Goal: Transaction & Acquisition: Purchase product/service

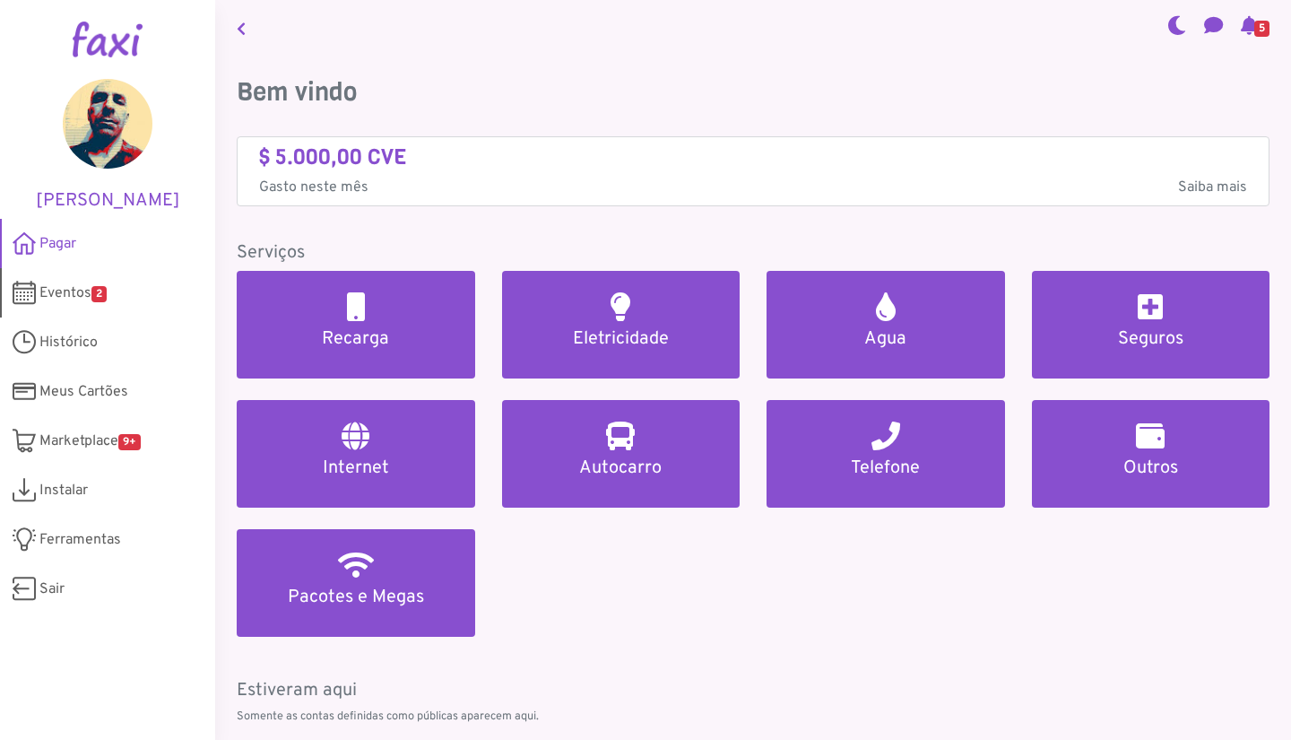
click at [74, 307] on link "Eventos 2" at bounding box center [107, 292] width 215 height 49
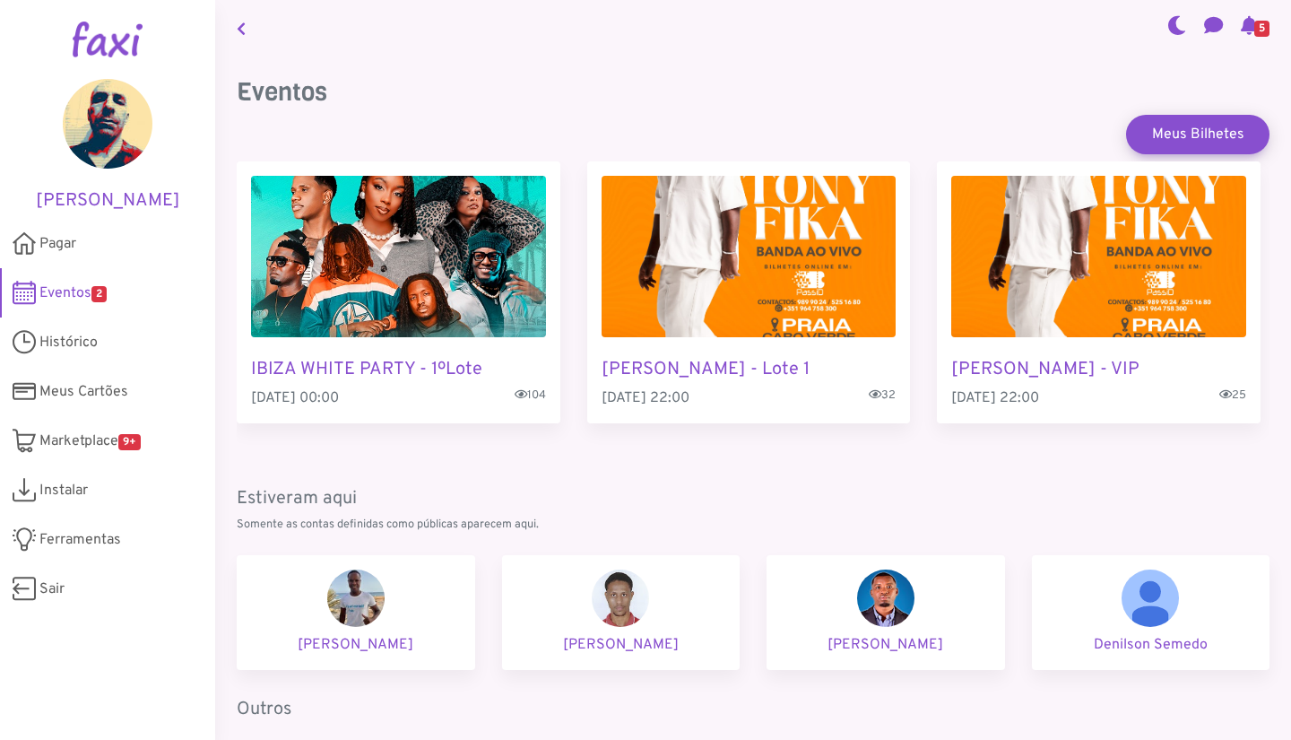
click at [74, 288] on span "Eventos 2" at bounding box center [72, 293] width 67 height 22
click at [86, 301] on span "Eventos 2" at bounding box center [72, 293] width 67 height 22
click at [66, 337] on span "Histórico" at bounding box center [68, 343] width 58 height 22
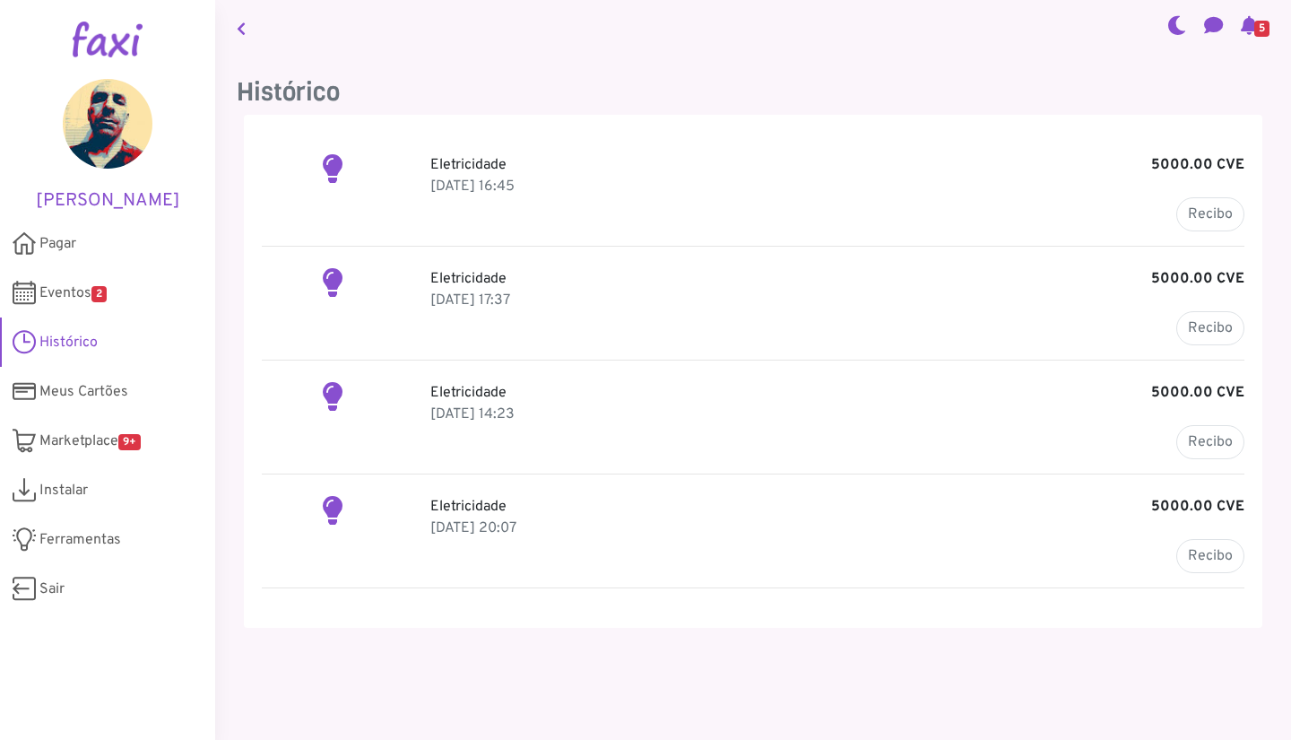
click at [570, 203] on div "Eletricidade 5000.00 CVE [DATE] 16:45 Recibo" at bounding box center [837, 192] width 841 height 77
click at [774, 276] on p "Eletricidade 5000.00 CVE" at bounding box center [837, 279] width 814 height 22
click at [1020, 170] on p "Eletricidade 5000.00 CVE" at bounding box center [837, 165] width 814 height 22
click at [1008, 162] on p "Eletricidade 5000.00 CVE" at bounding box center [837, 165] width 814 height 22
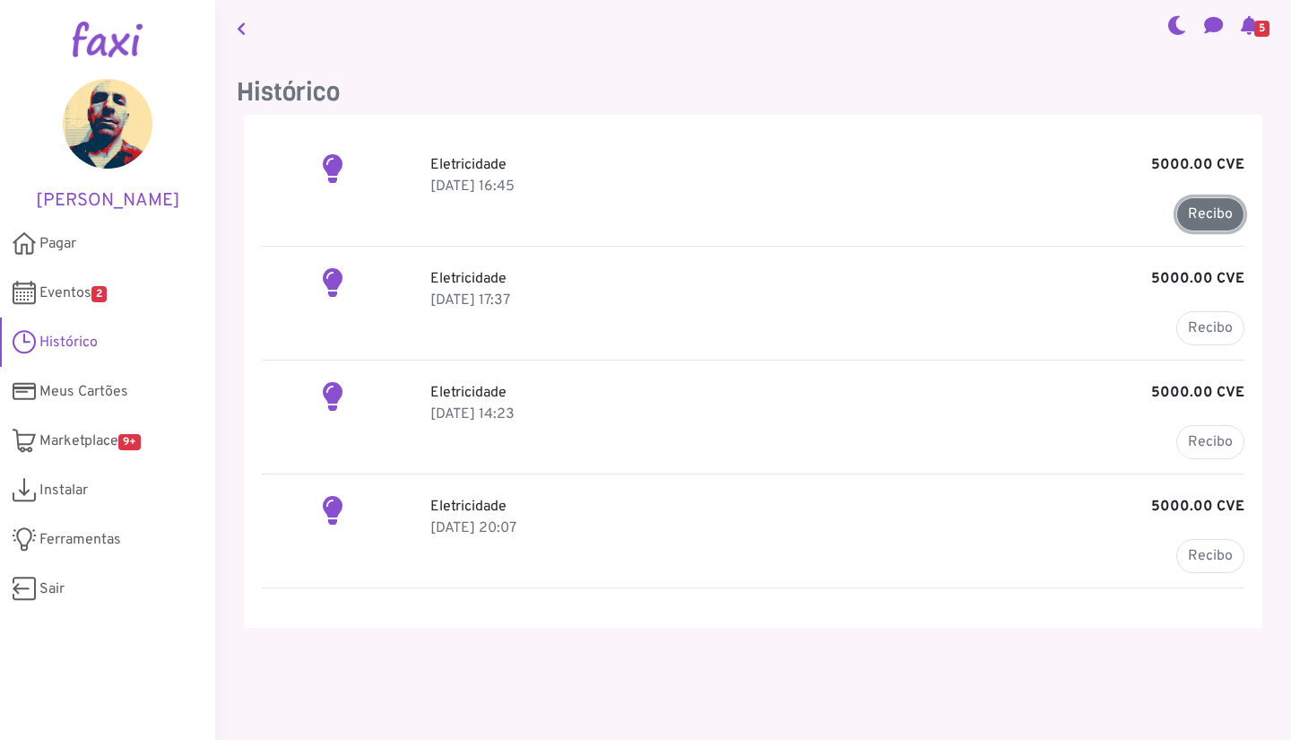
click at [1186, 223] on link "Recibo" at bounding box center [1210, 214] width 68 height 34
click at [61, 238] on span "Pagar" at bounding box center [57, 244] width 37 height 22
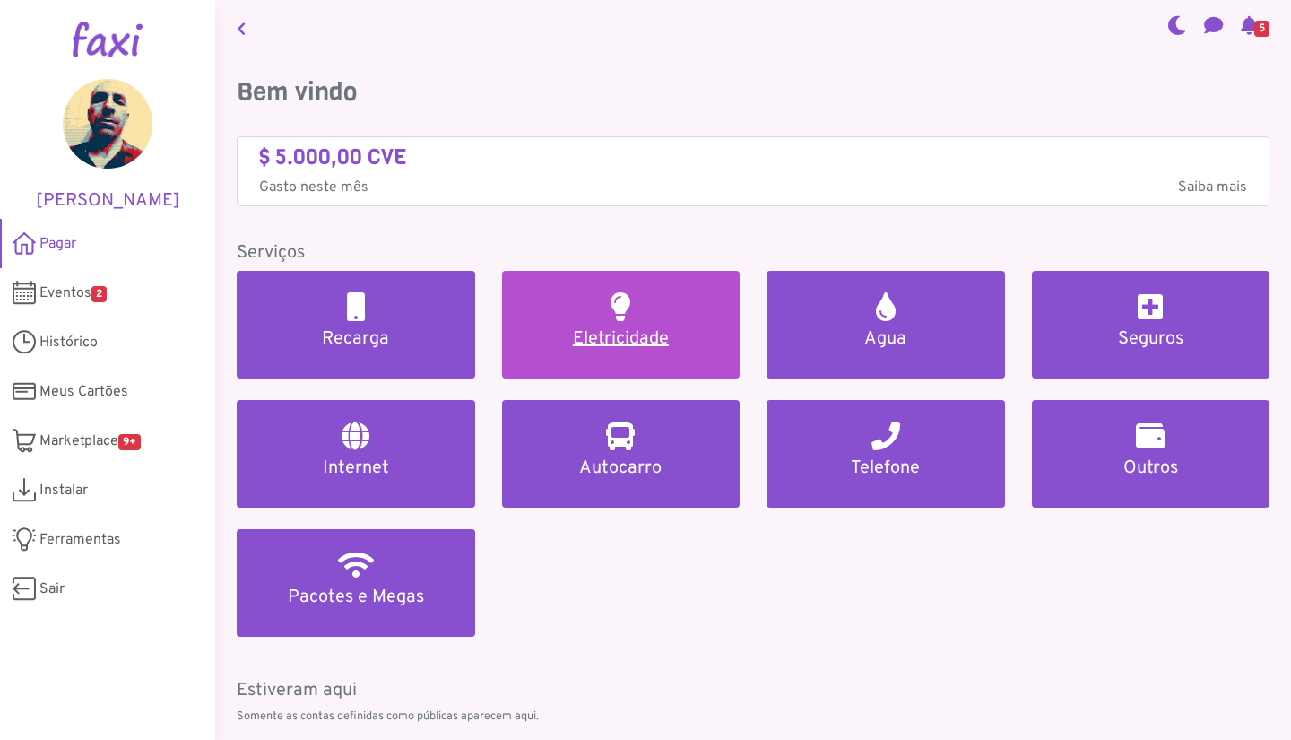
click at [626, 348] on h5 "Eletricidade" at bounding box center [621, 339] width 195 height 22
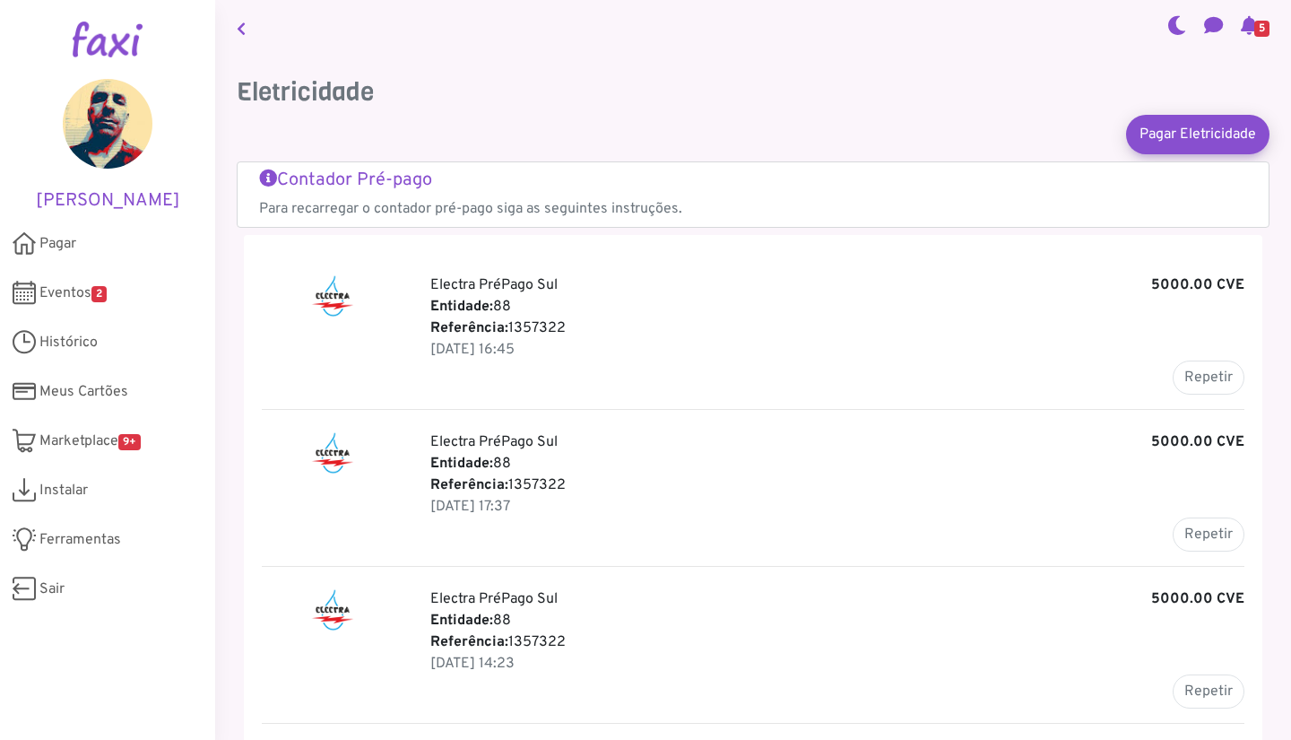
click at [775, 468] on p "Entidade: 88" at bounding box center [837, 464] width 814 height 22
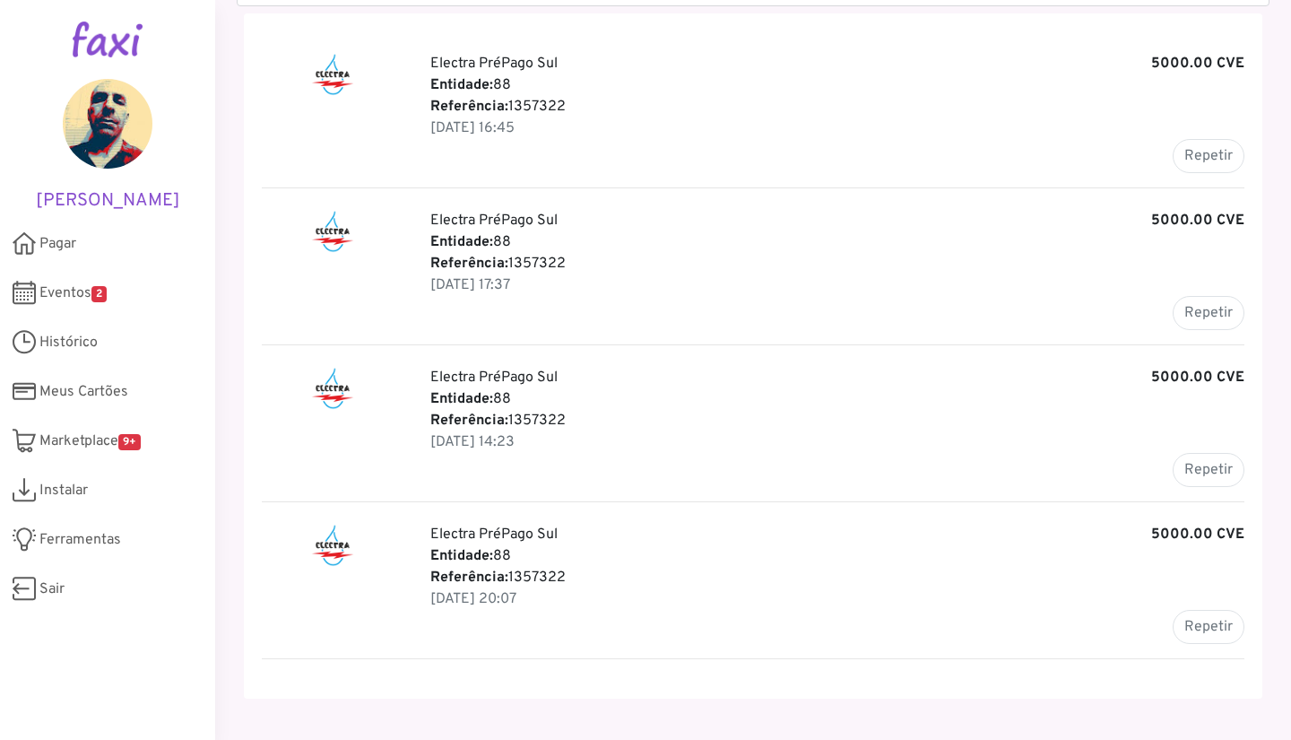
scroll to position [217, 0]
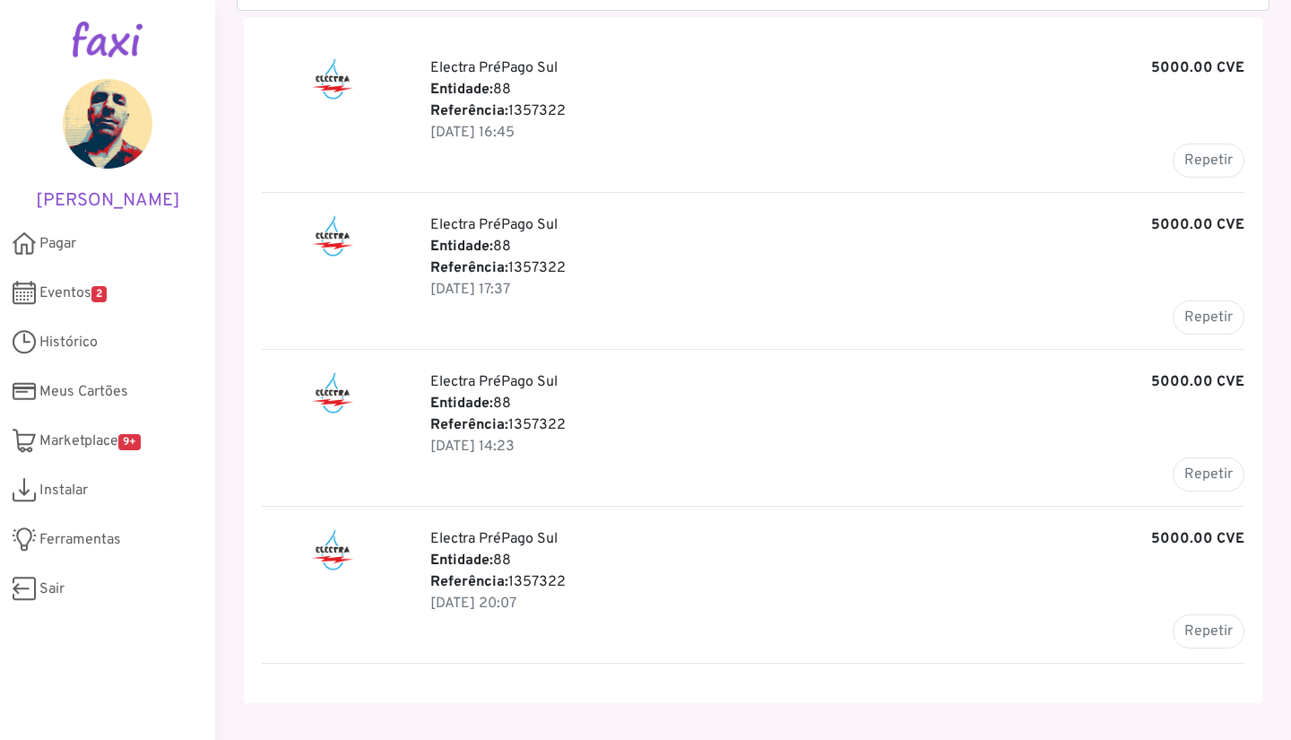
click at [715, 369] on div "Electra PréPago Sul 5000.00 CVE Entidade: 88 Referência: 1357322 [DATE] 16:45 R…" at bounding box center [753, 360] width 1019 height 685
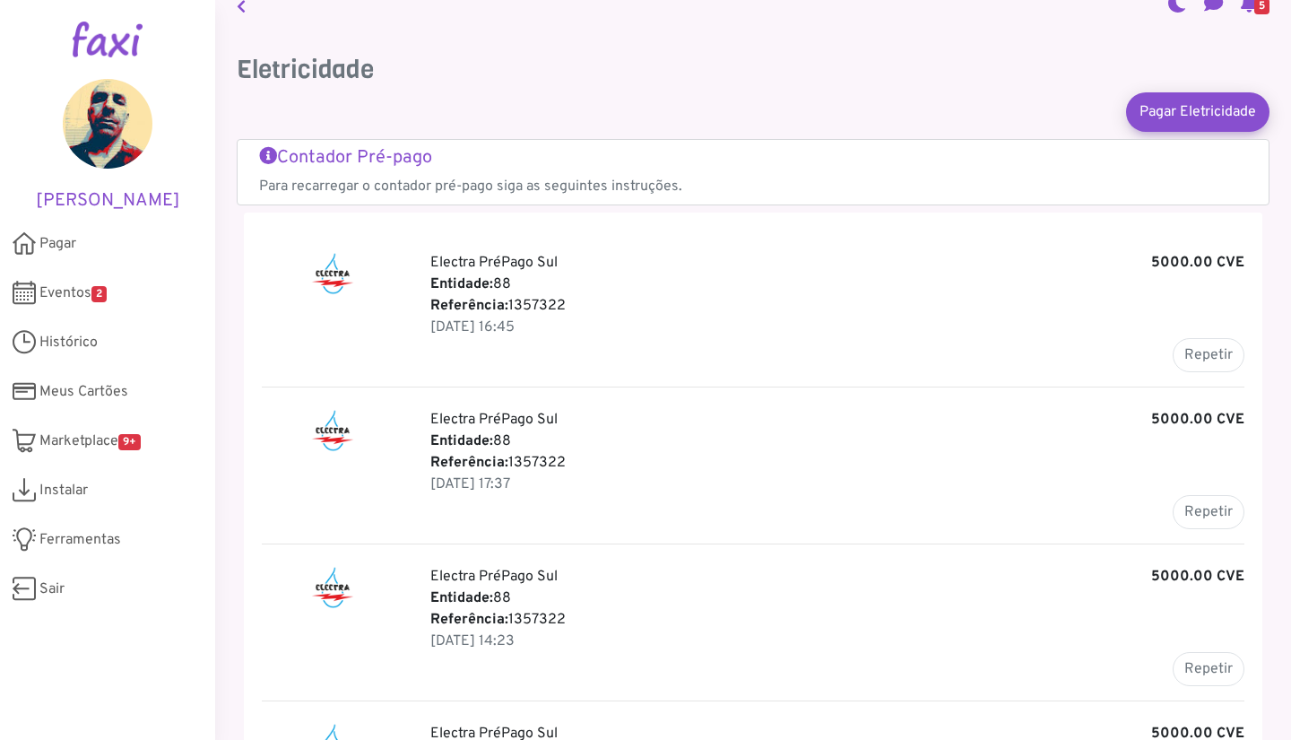
scroll to position [0, 0]
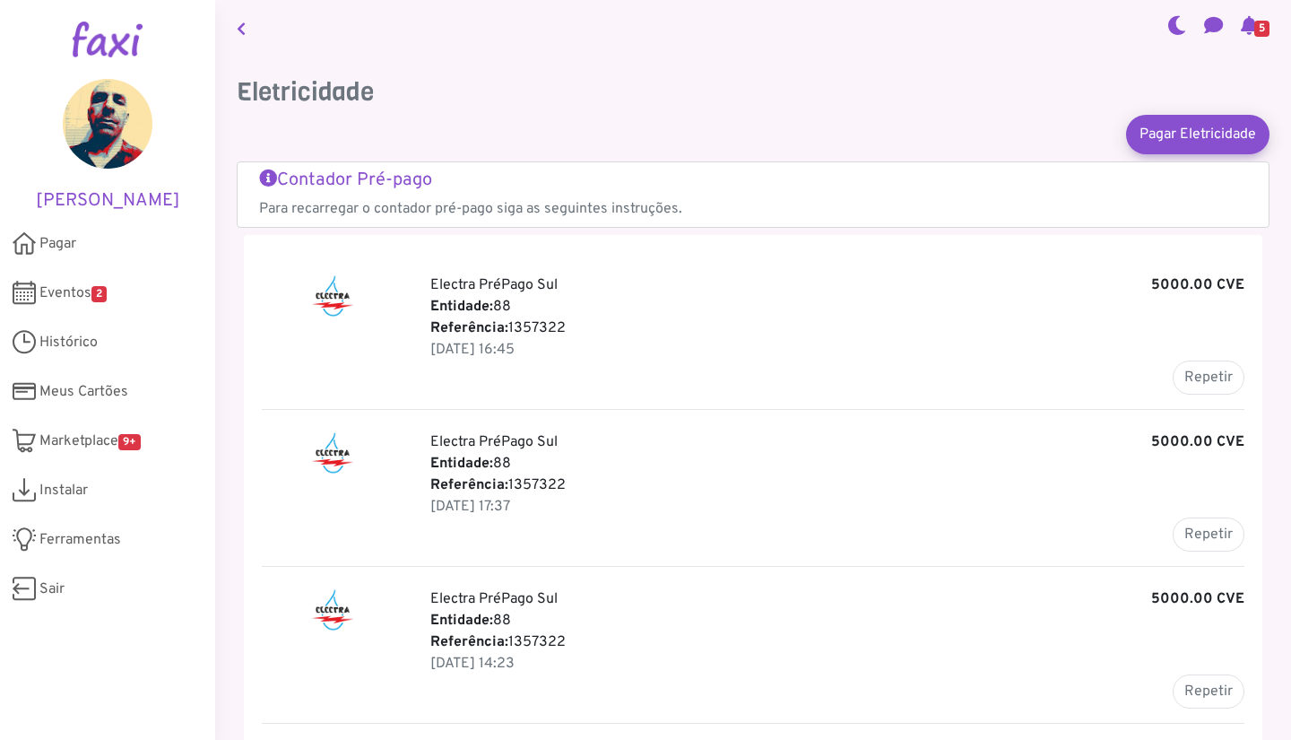
click at [1209, 386] on button "Repetir" at bounding box center [1209, 377] width 72 height 34
type input "*******"
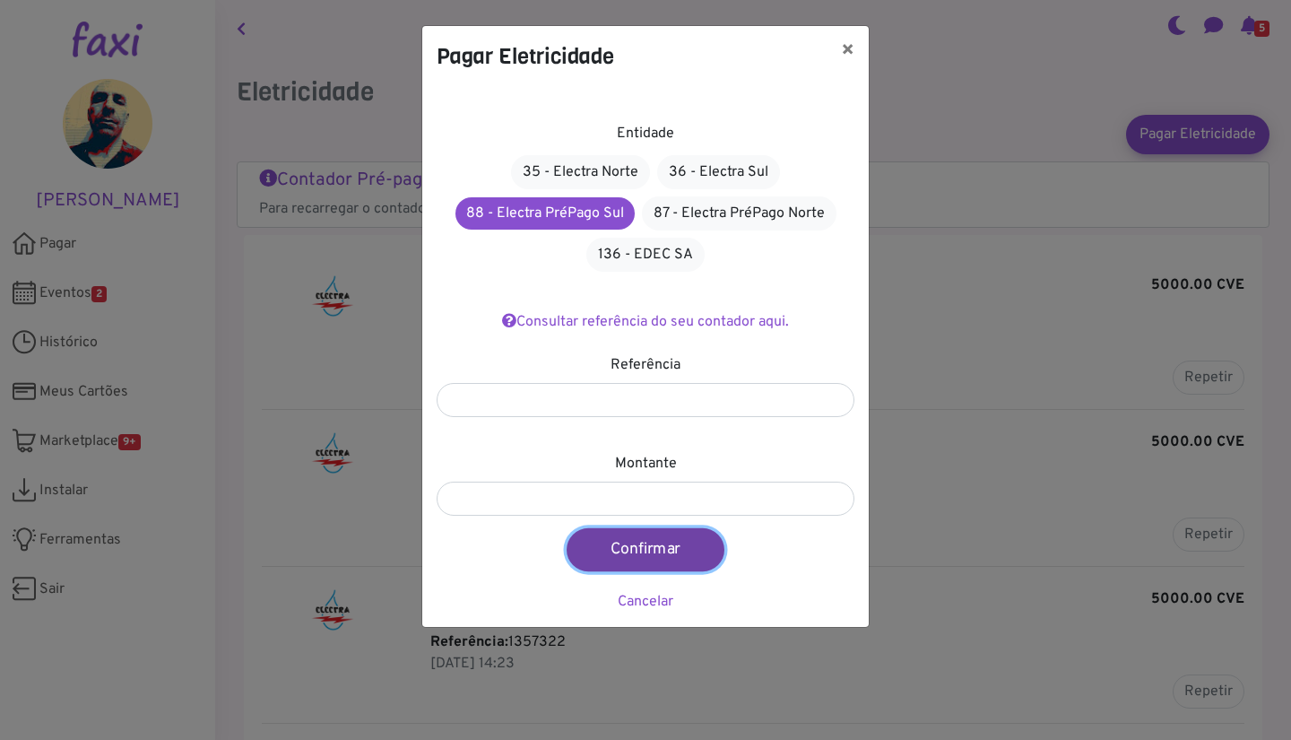
click at [658, 551] on button "Confirmar" at bounding box center [646, 549] width 158 height 43
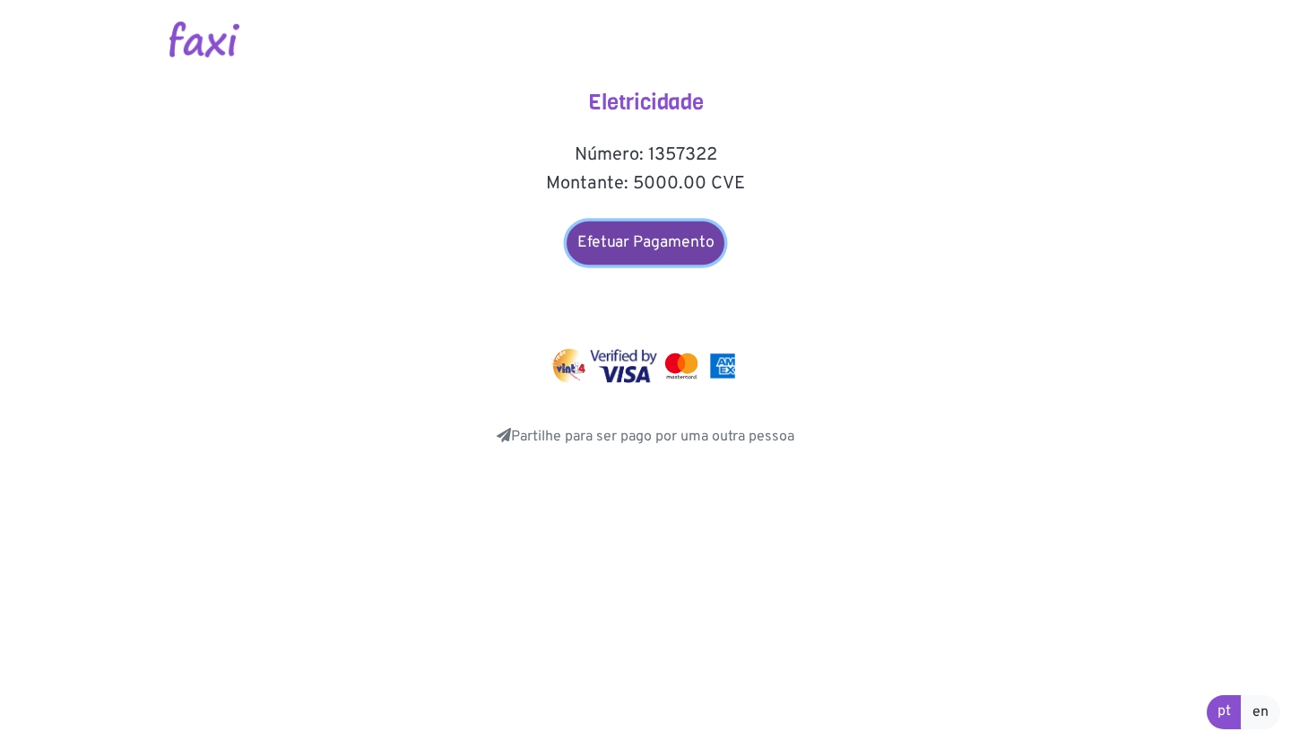
click at [667, 239] on link "Efetuar Pagamento" at bounding box center [646, 242] width 158 height 43
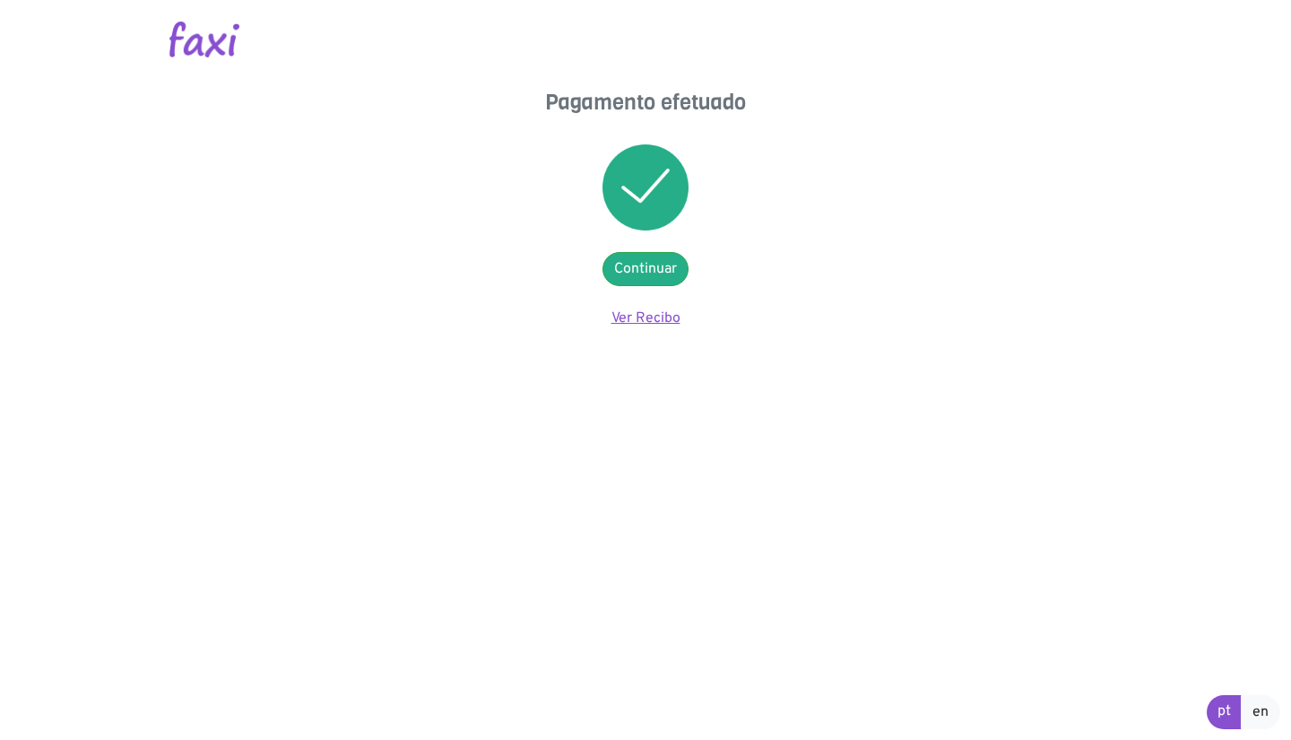
click at [654, 323] on link "Ver Recibo" at bounding box center [645, 318] width 69 height 18
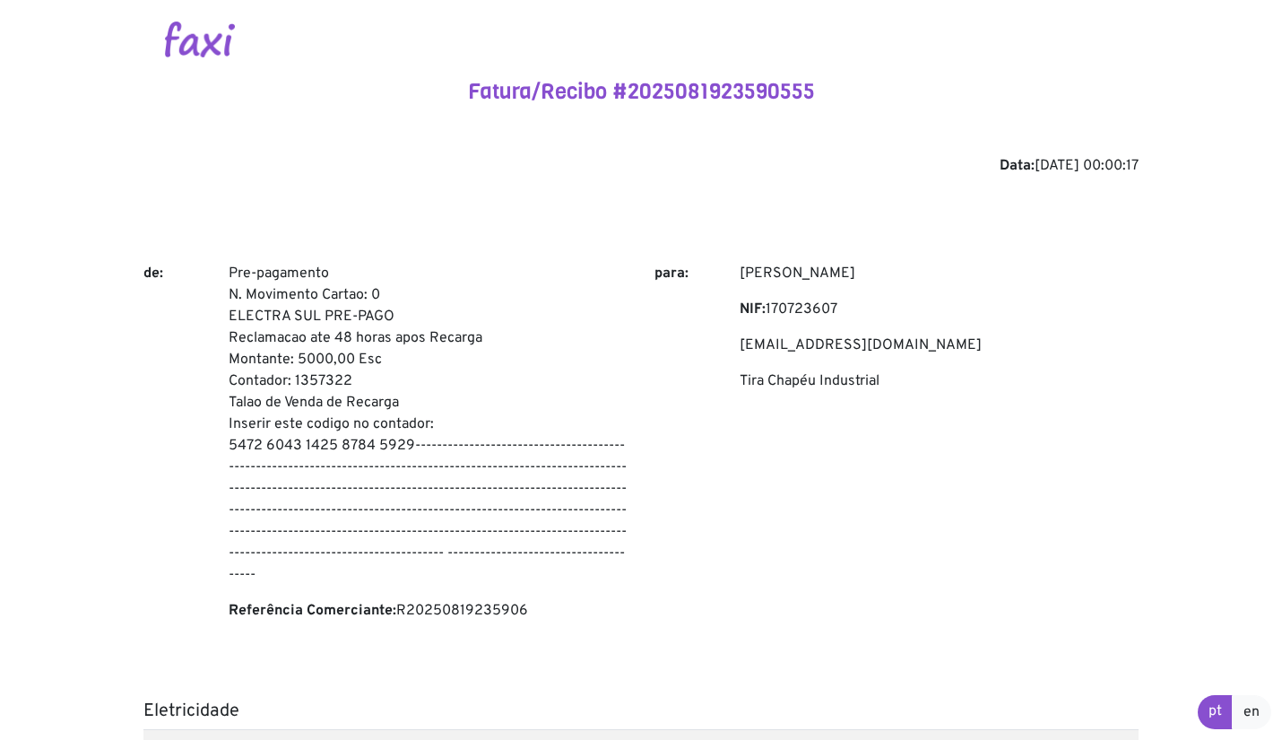
click at [232, 271] on p "Pre-pagamento N. Movimento Cartao: 0 ELECTRA SUL PRE-PAGO Reclamacao ate 48 hor…" at bounding box center [428, 424] width 399 height 323
click at [413, 451] on p "Pre-pagamento N. Movimento Cartao: 0 ELECTRA SUL PRE-PAGO Reclamacao ate 48 hor…" at bounding box center [428, 424] width 399 height 323
copy p "Pre-pagamento N. Movimento Cartao: 0 ELECTRA SUL PRE-PAGO Reclamacao ate 48 hor…"
